Goal: Task Accomplishment & Management: Manage account settings

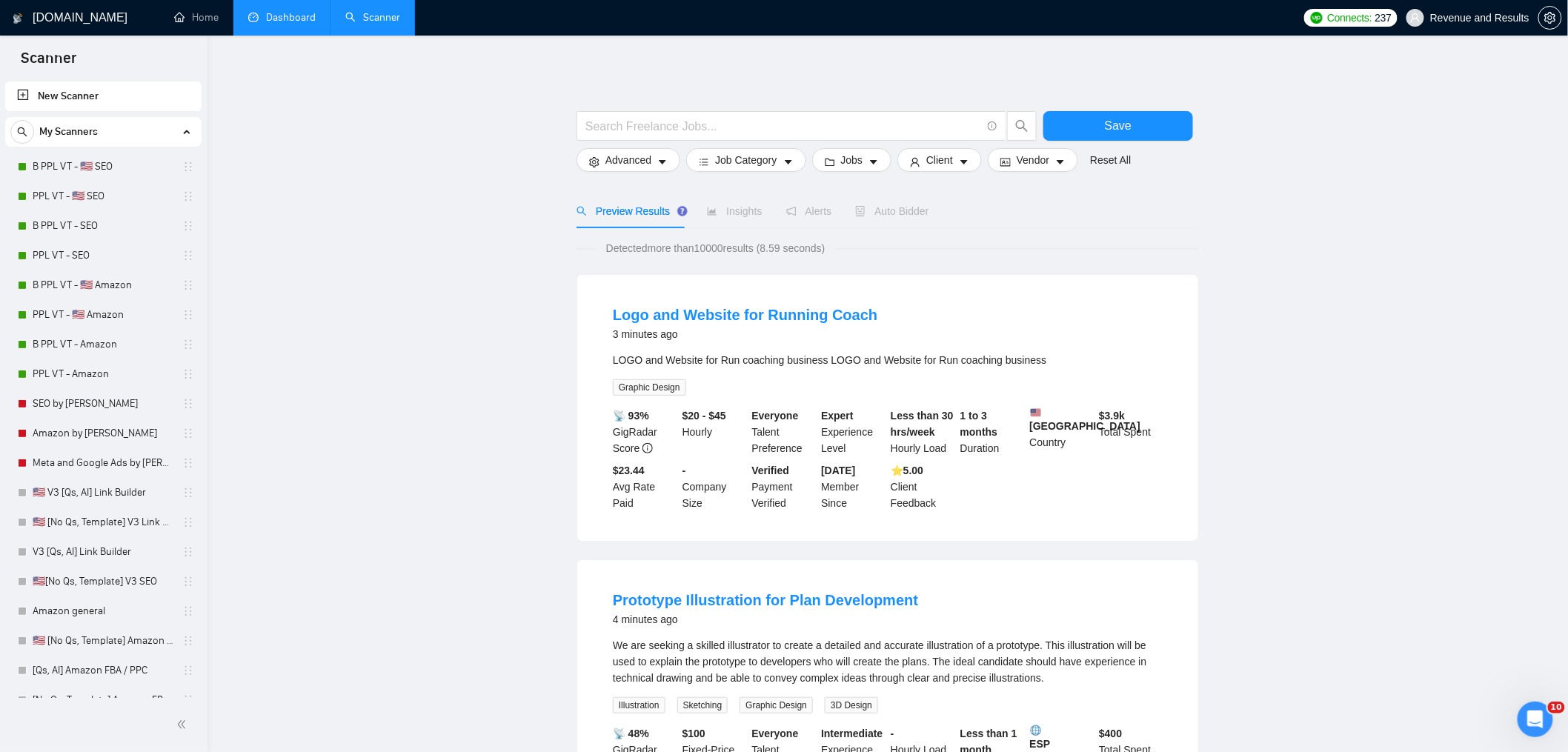
click at [287, 14] on link "Dashboard" at bounding box center [282, 17] width 67 height 13
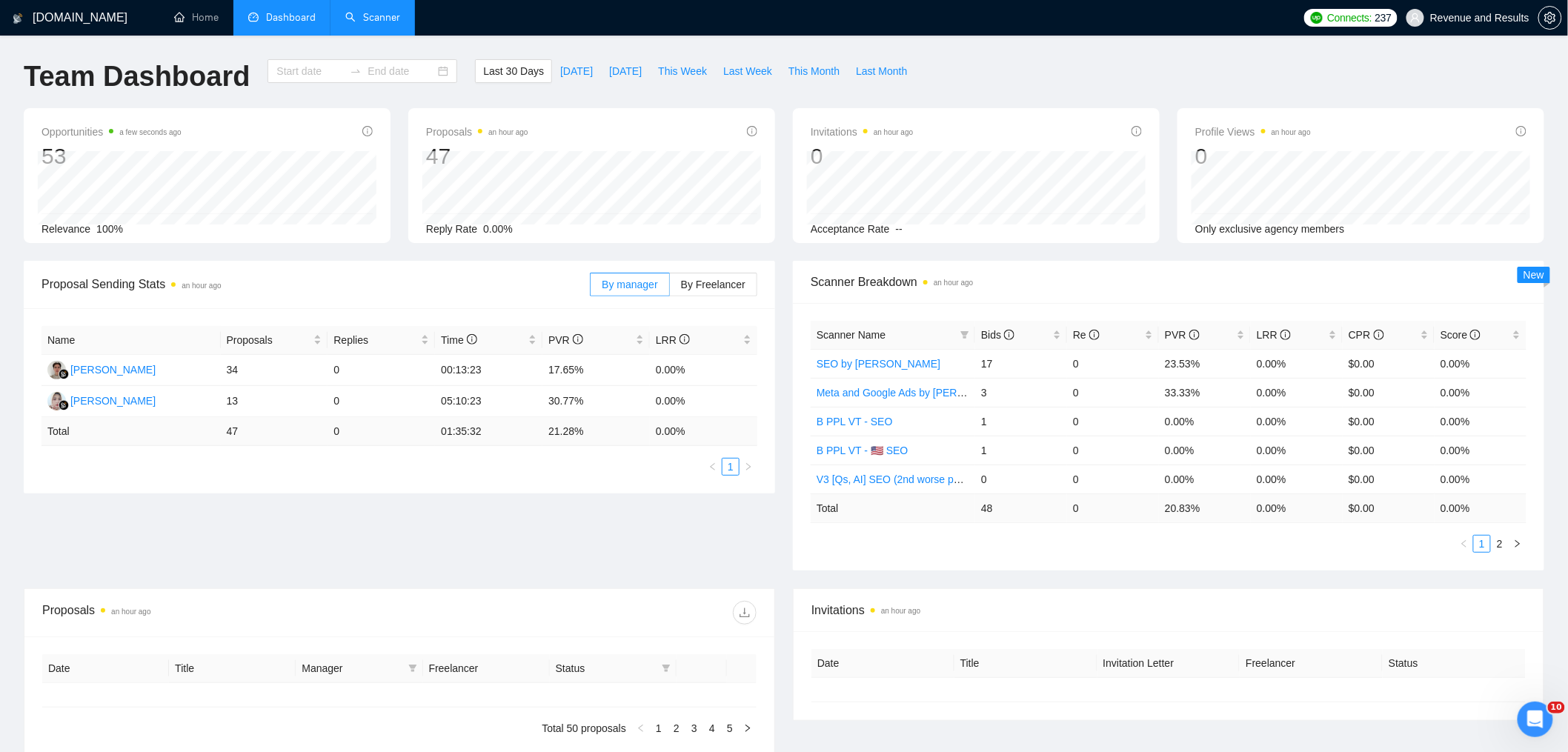
type input "[DATE]"
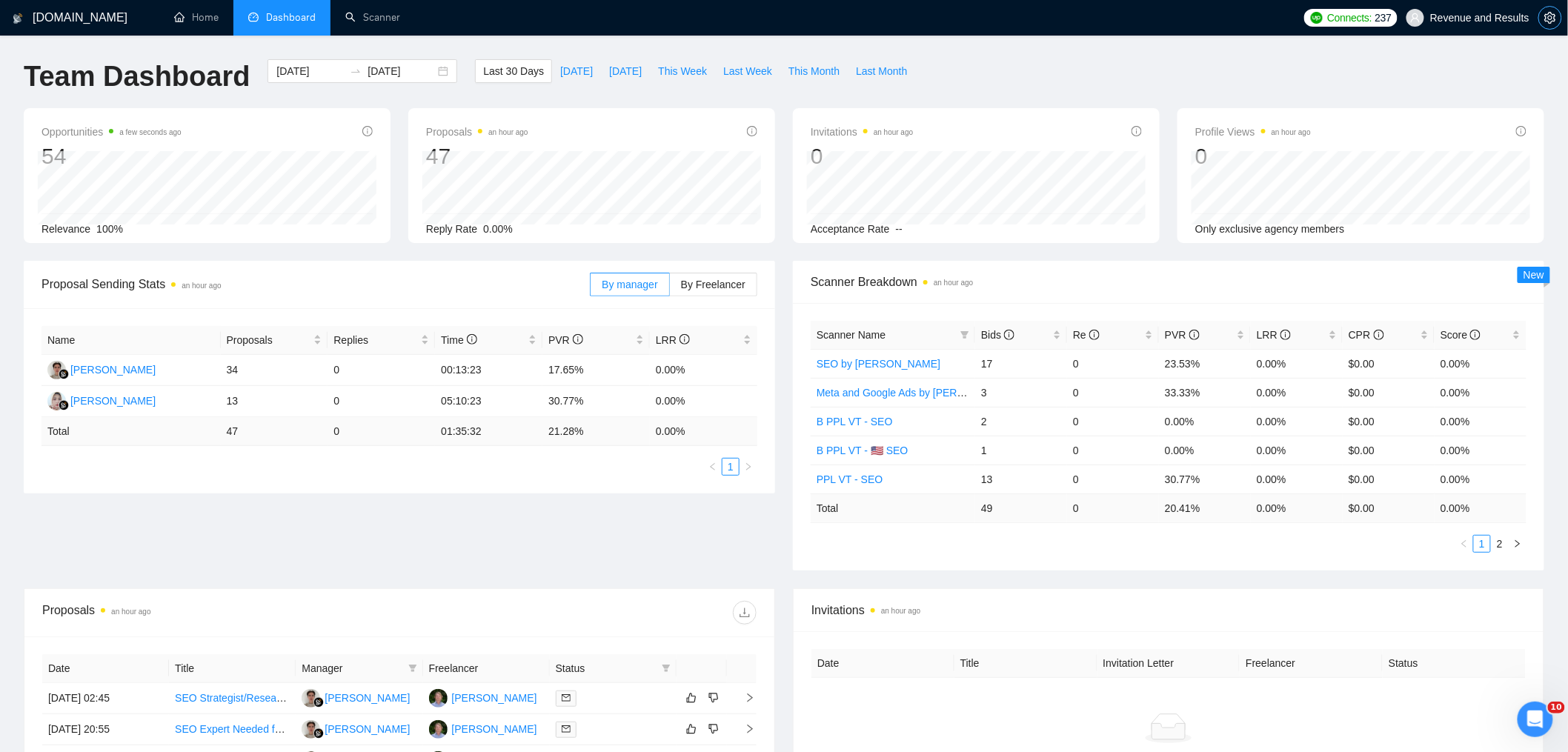
click at [1552, 17] on icon "setting" at bounding box center [1550, 18] width 12 height 12
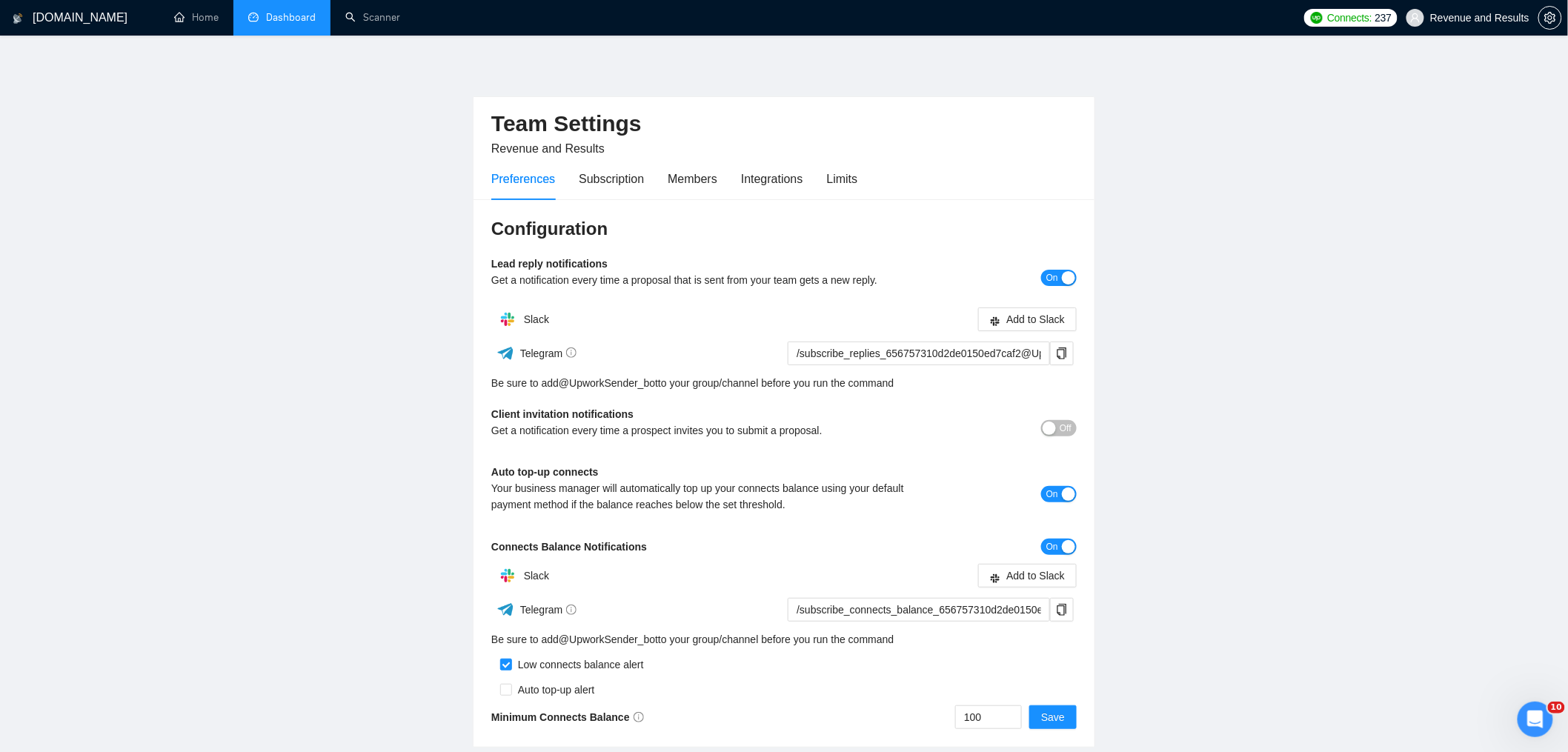
click at [306, 24] on link "Dashboard" at bounding box center [282, 17] width 67 height 13
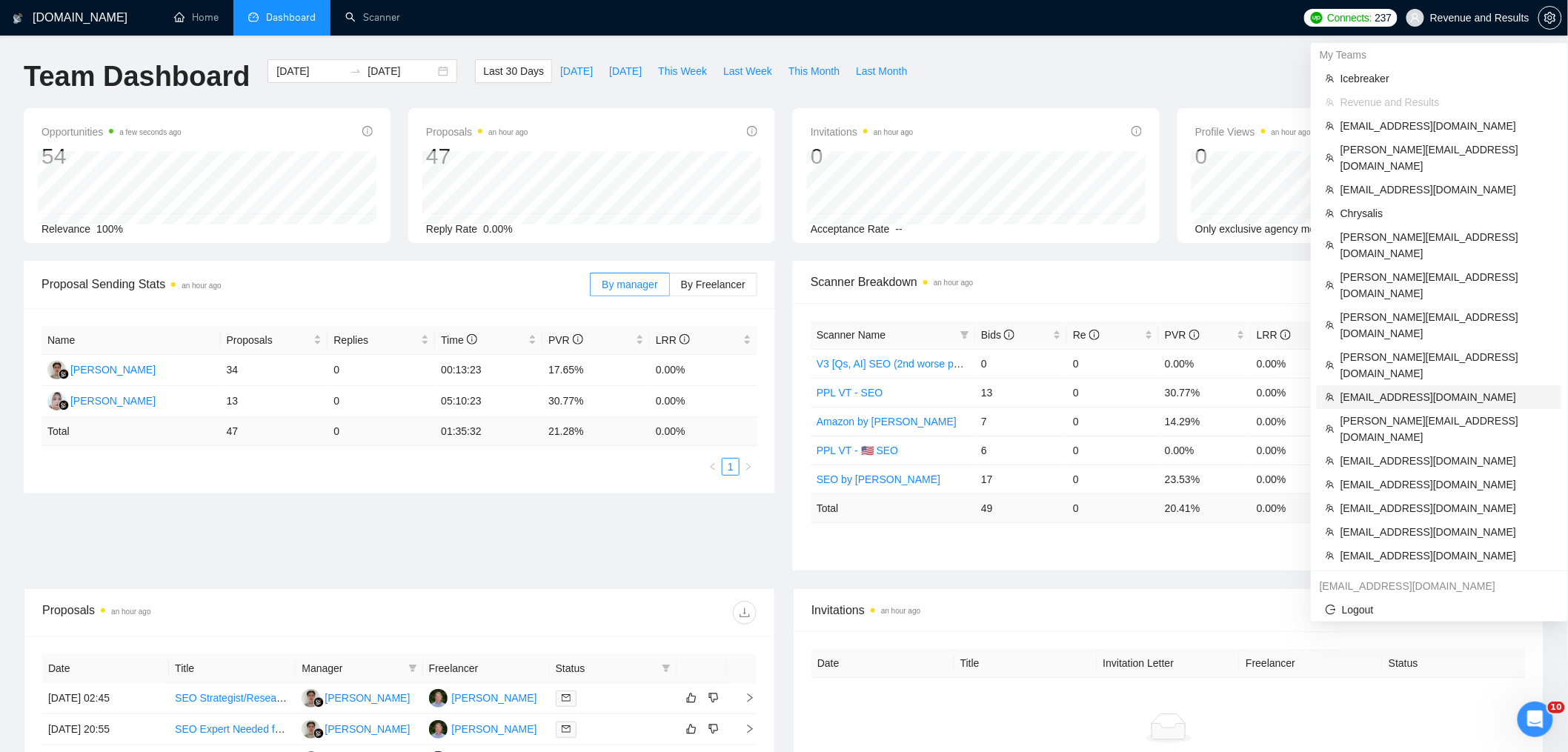
click at [1427, 389] on span "[EMAIL_ADDRESS][DOMAIN_NAME]" at bounding box center [1448, 397] width 213 height 17
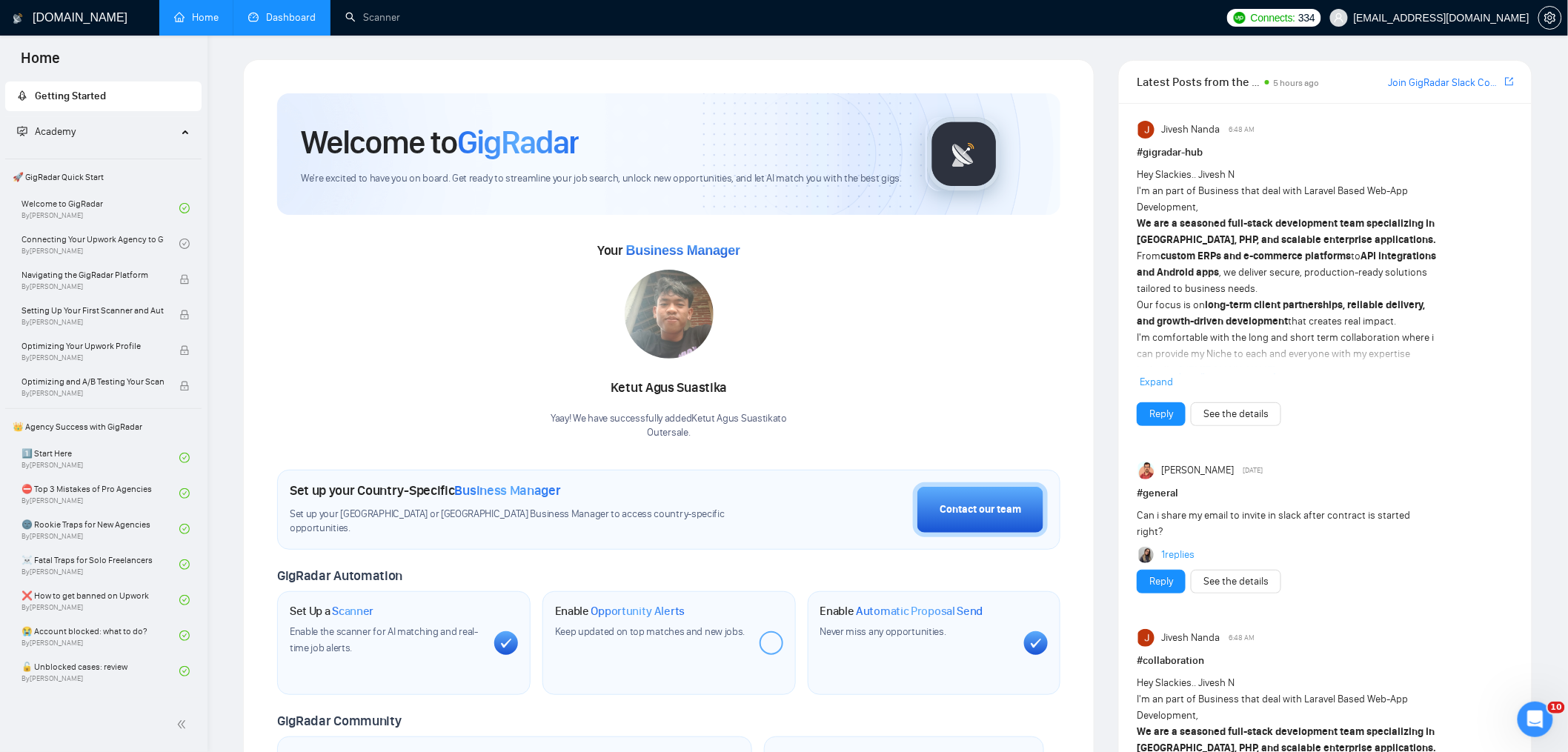
click at [272, 24] on link "Dashboard" at bounding box center [282, 17] width 67 height 13
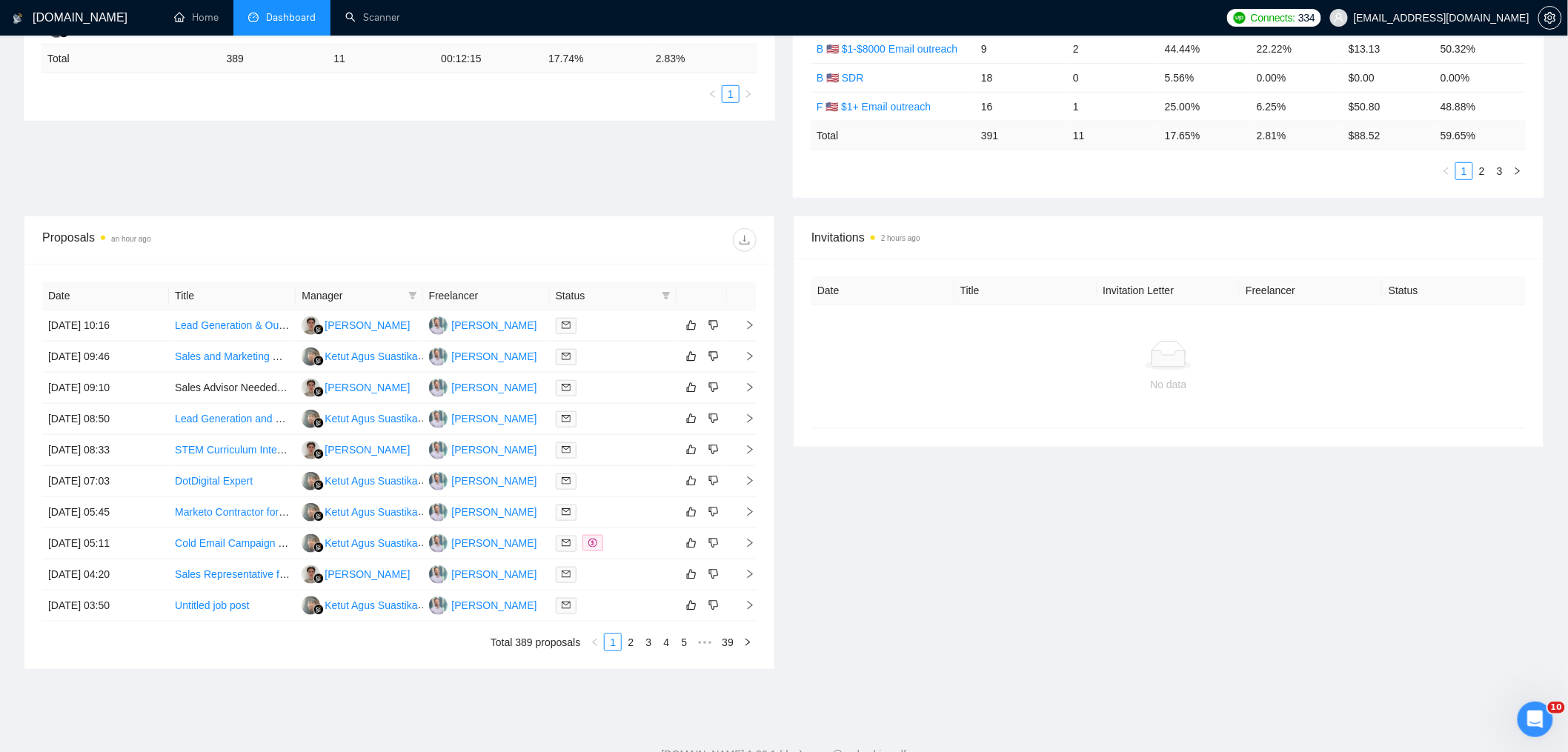
scroll to position [343, 0]
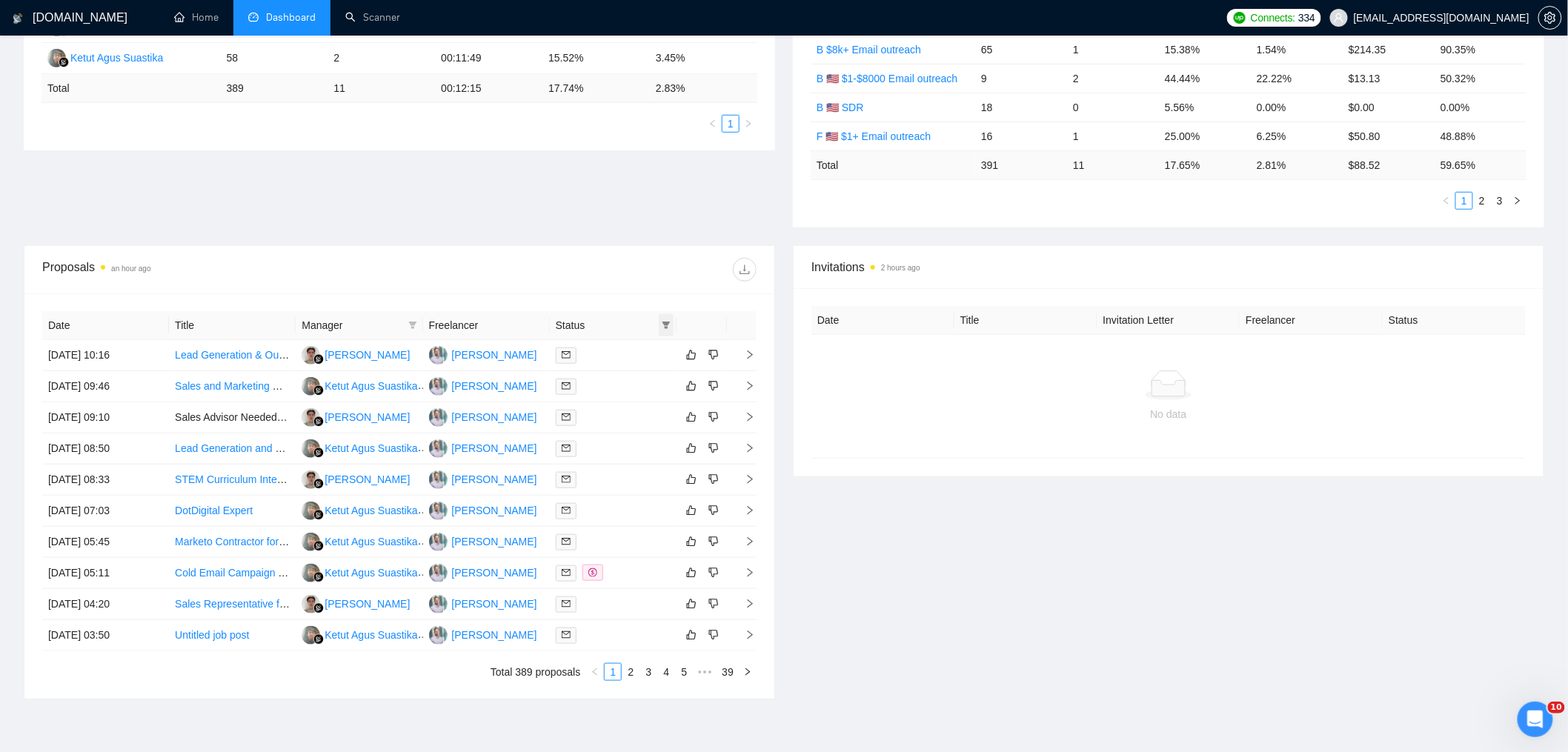
click at [668, 328] on icon "filter" at bounding box center [666, 326] width 8 height 8
click at [617, 353] on span "Chat" at bounding box center [619, 354] width 29 height 12
checkbox input "true"
click at [656, 407] on span "OK" at bounding box center [653, 408] width 15 height 17
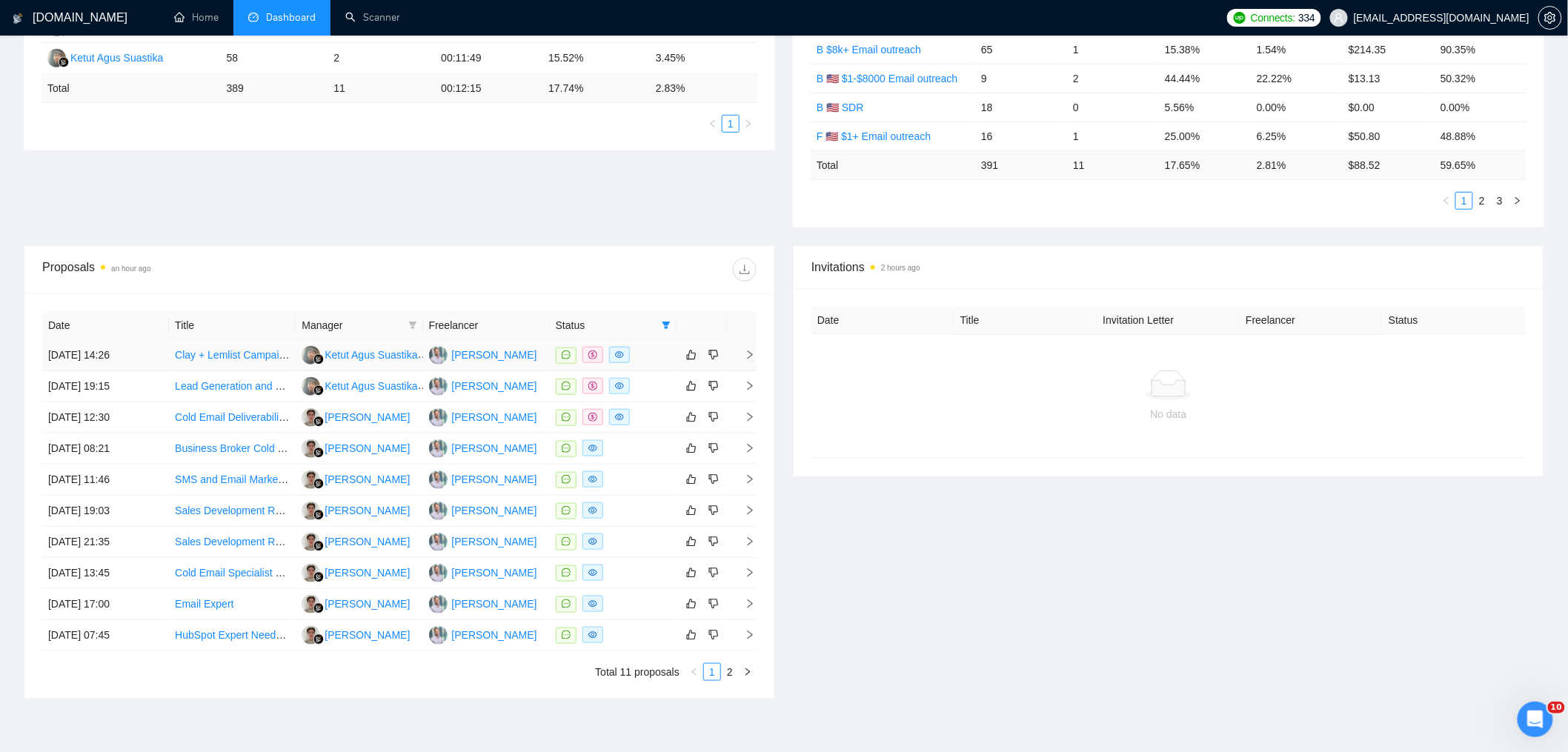
click at [155, 355] on td "[DATE] 14:26" at bounding box center [106, 356] width 126 height 32
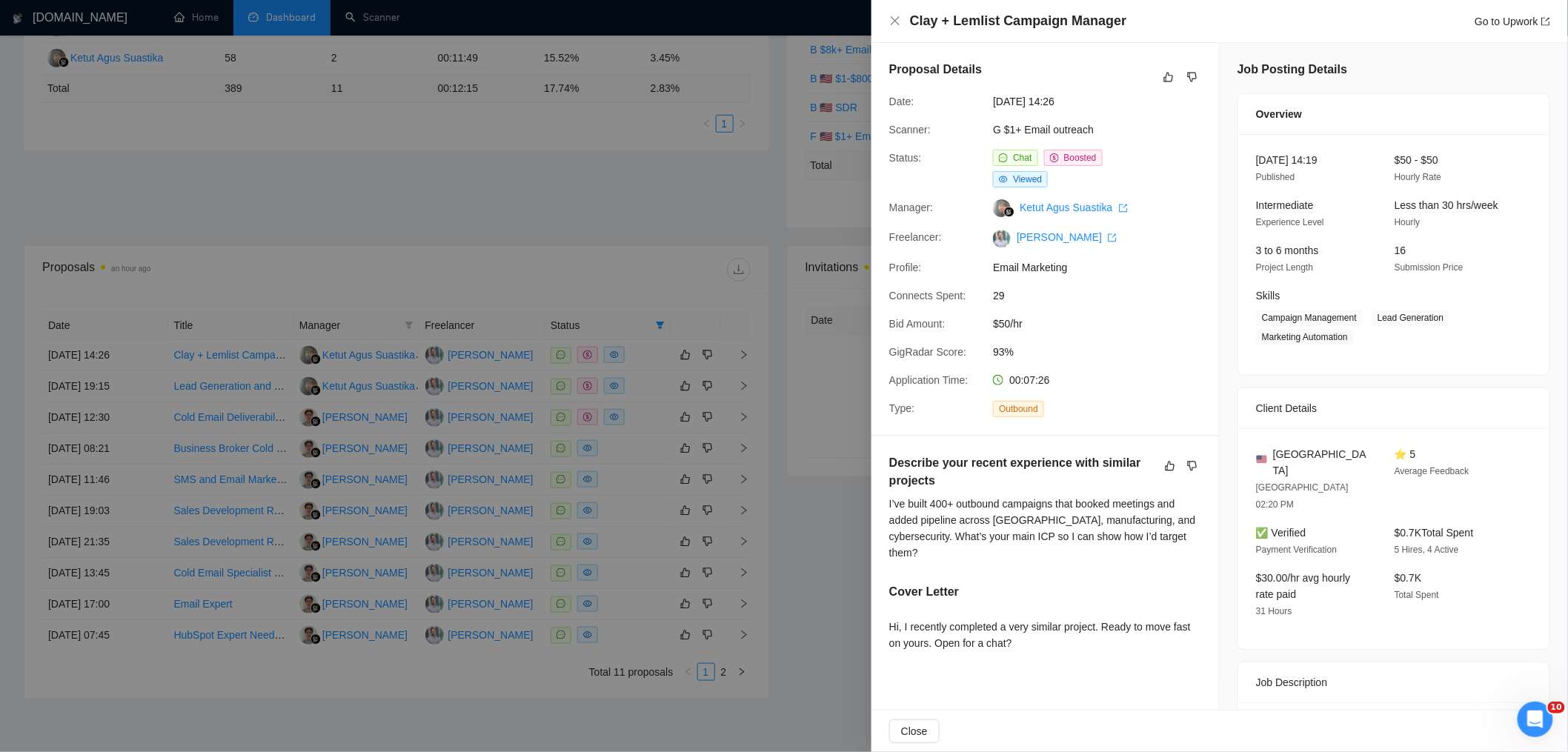
click at [677, 290] on div at bounding box center [784, 376] width 1568 height 752
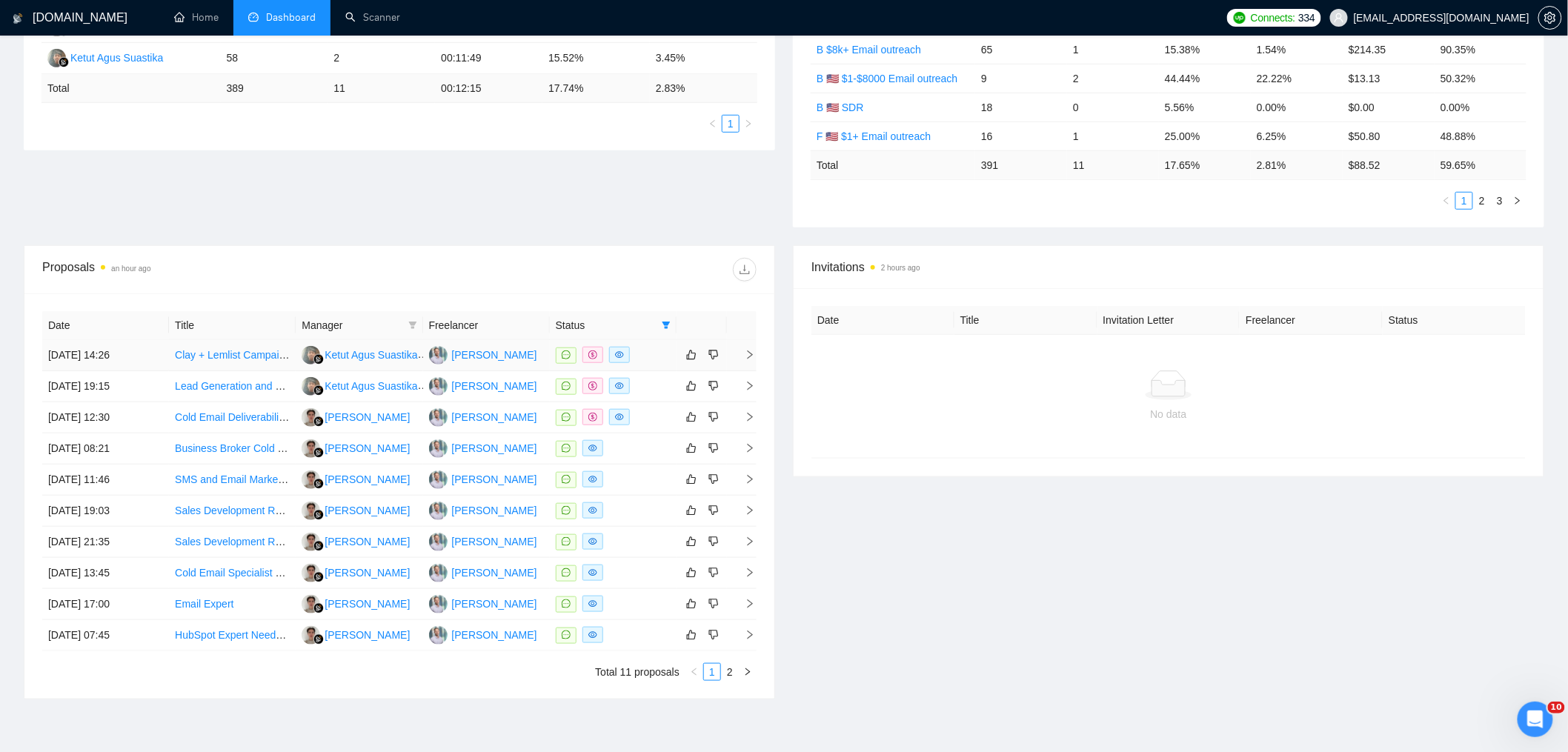
click at [147, 355] on td "[DATE] 14:26" at bounding box center [106, 356] width 126 height 32
